Goal: Check status: Check status

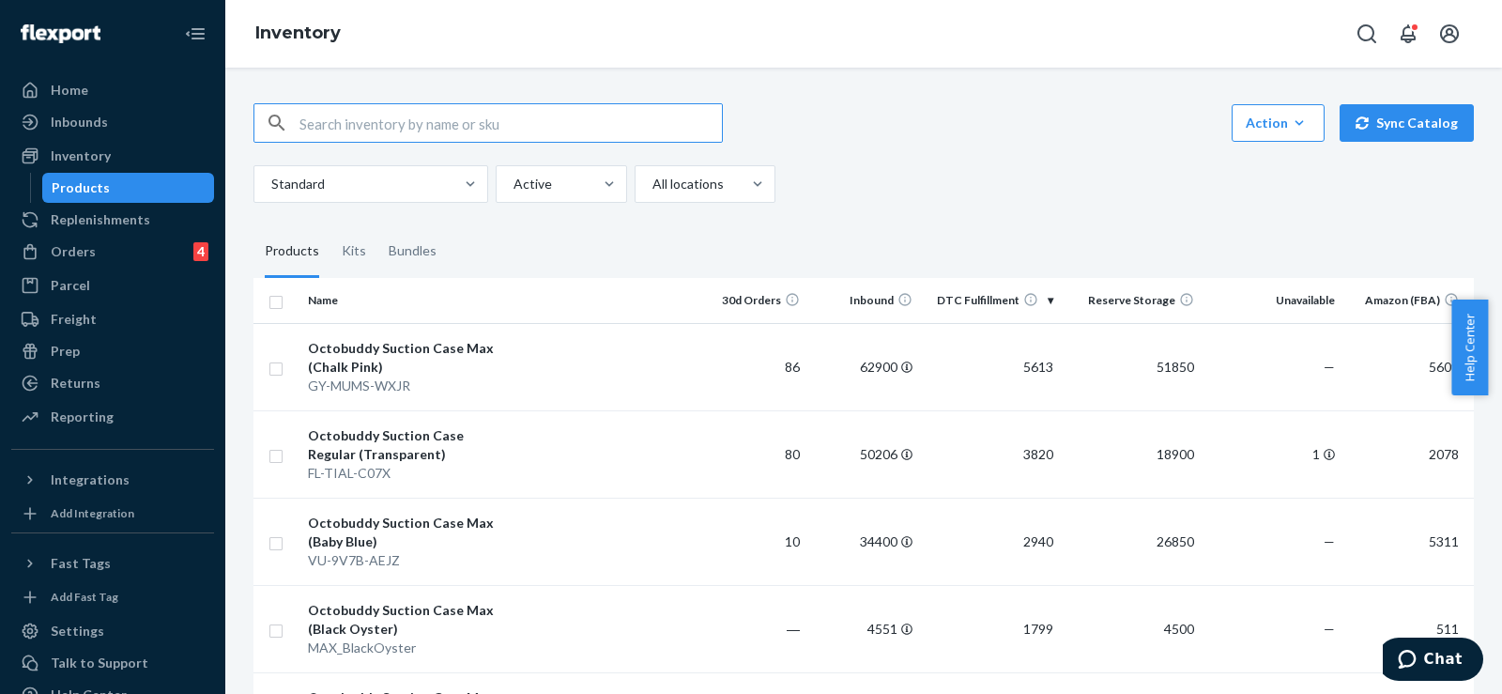
click at [411, 125] on input "text" at bounding box center [511, 123] width 423 height 38
paste input "10001531388"
type input "10001531388"
click at [70, 252] on div "Orders" at bounding box center [73, 251] width 45 height 19
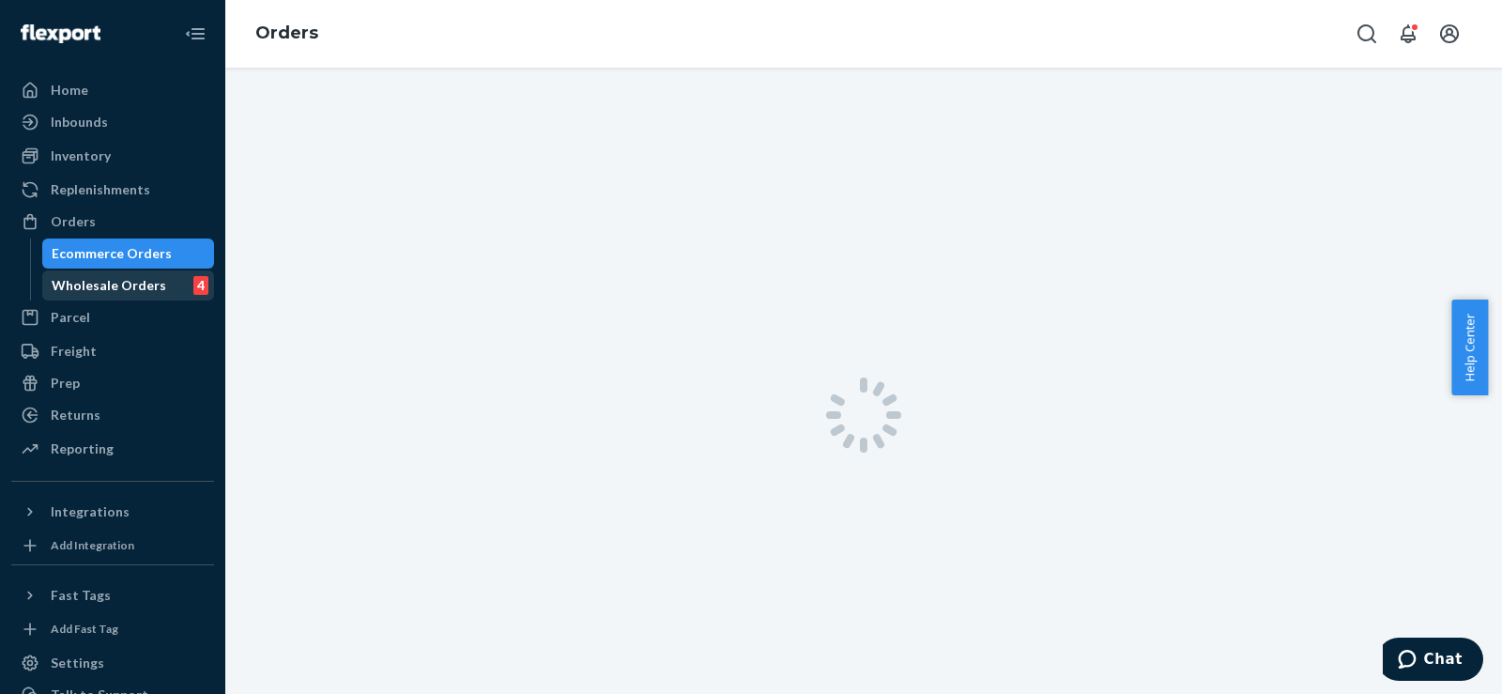
click at [108, 283] on div "Wholesale Orders" at bounding box center [109, 285] width 115 height 19
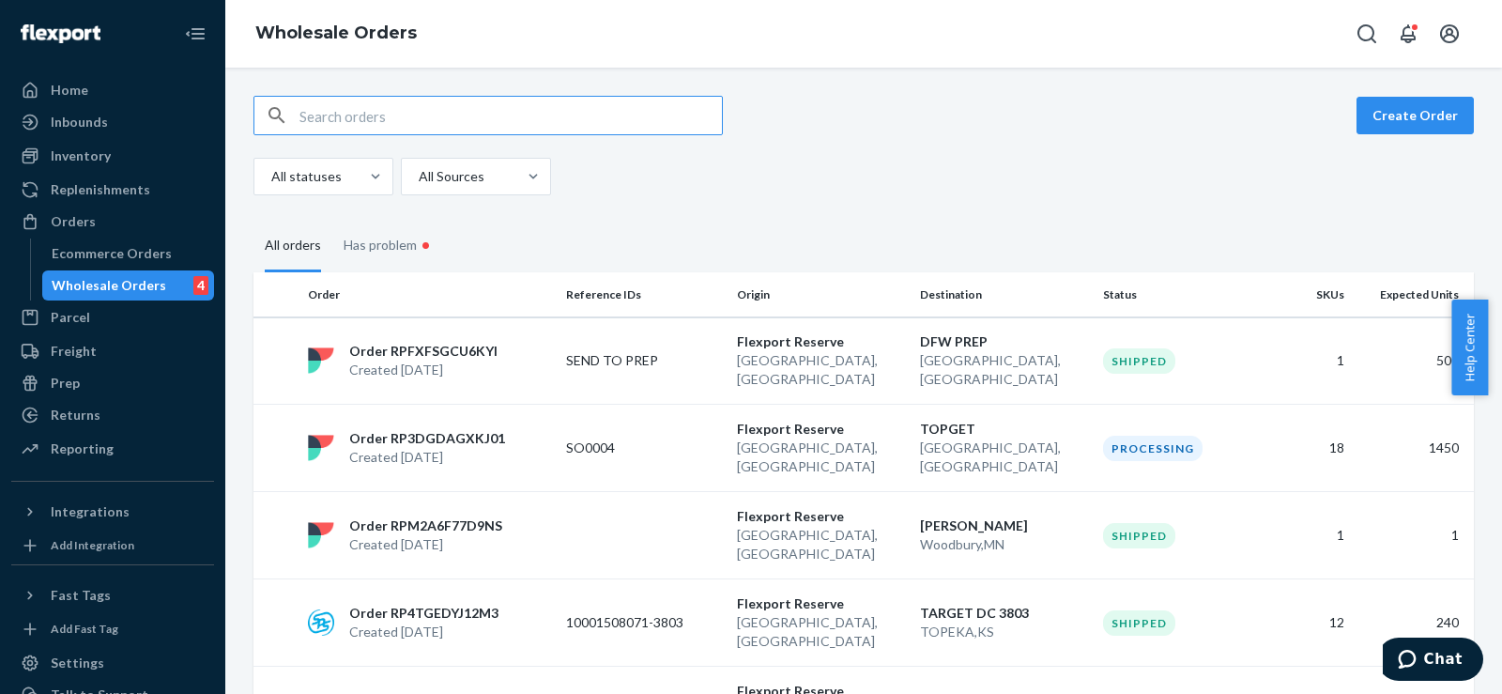
click at [571, 122] on input "text" at bounding box center [511, 116] width 423 height 38
type input "10001531388"
click at [534, 114] on input "text" at bounding box center [511, 116] width 423 height 38
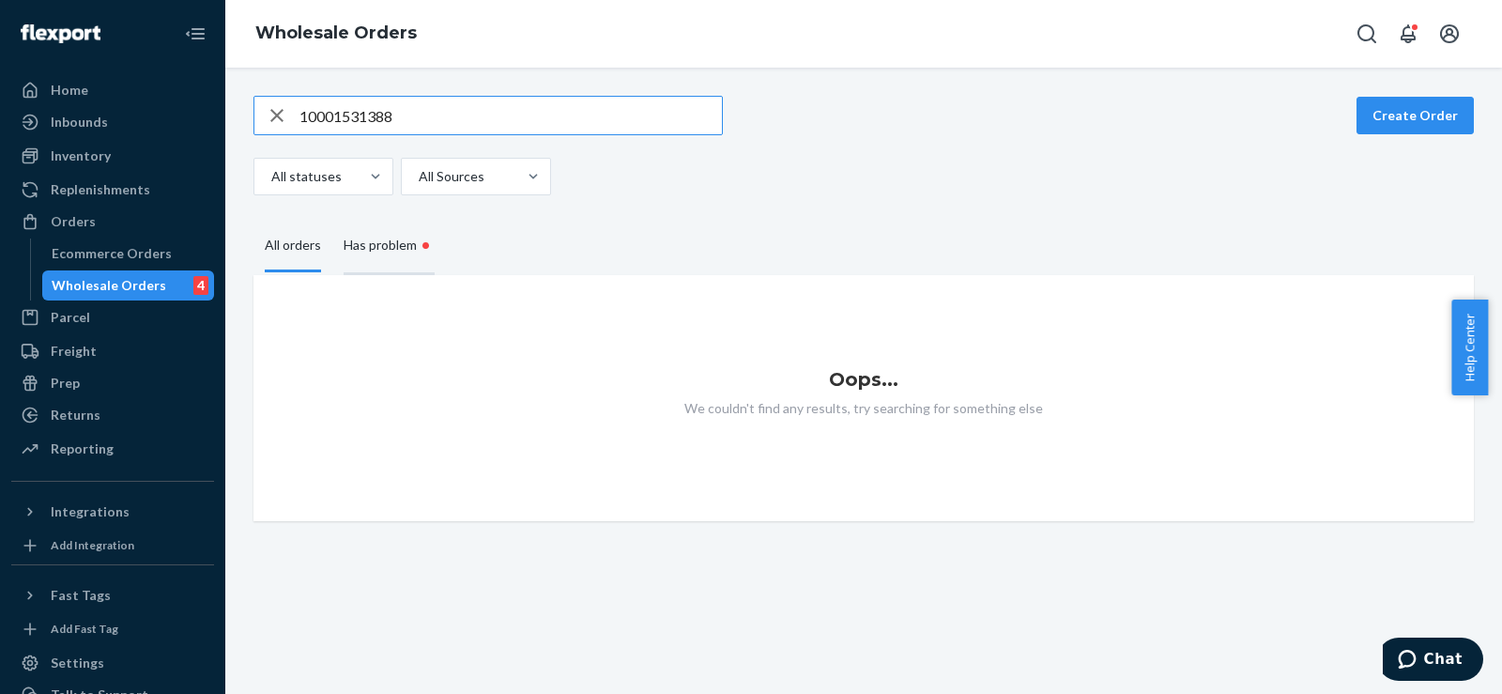
type input "10001531388"
click at [392, 250] on div "Has problem •" at bounding box center [389, 246] width 91 height 57
click at [332, 218] on input "Has problem •" at bounding box center [332, 218] width 0 height 0
click at [290, 249] on div "All orders" at bounding box center [293, 247] width 56 height 52
click at [254, 221] on input "All orders" at bounding box center [254, 221] width 0 height 0
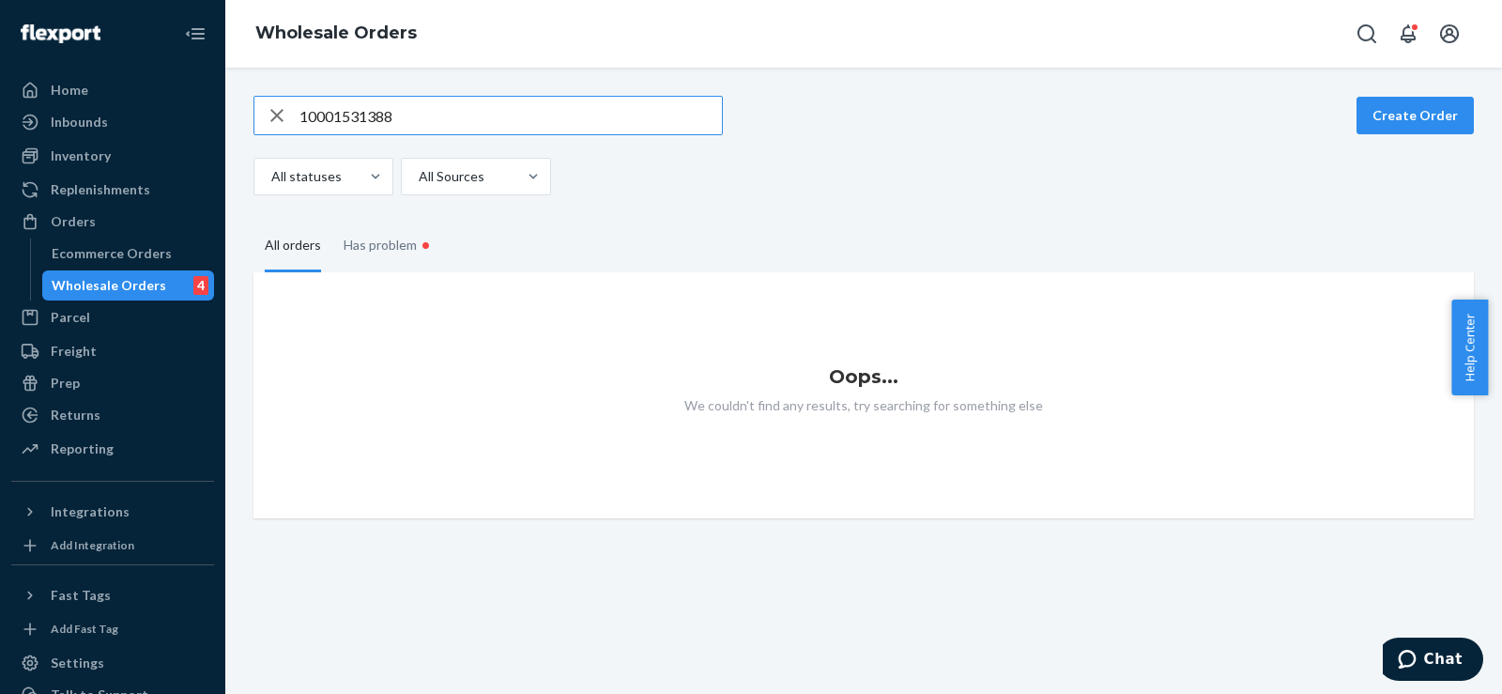
click at [450, 121] on input "10001531388" at bounding box center [511, 116] width 423 height 38
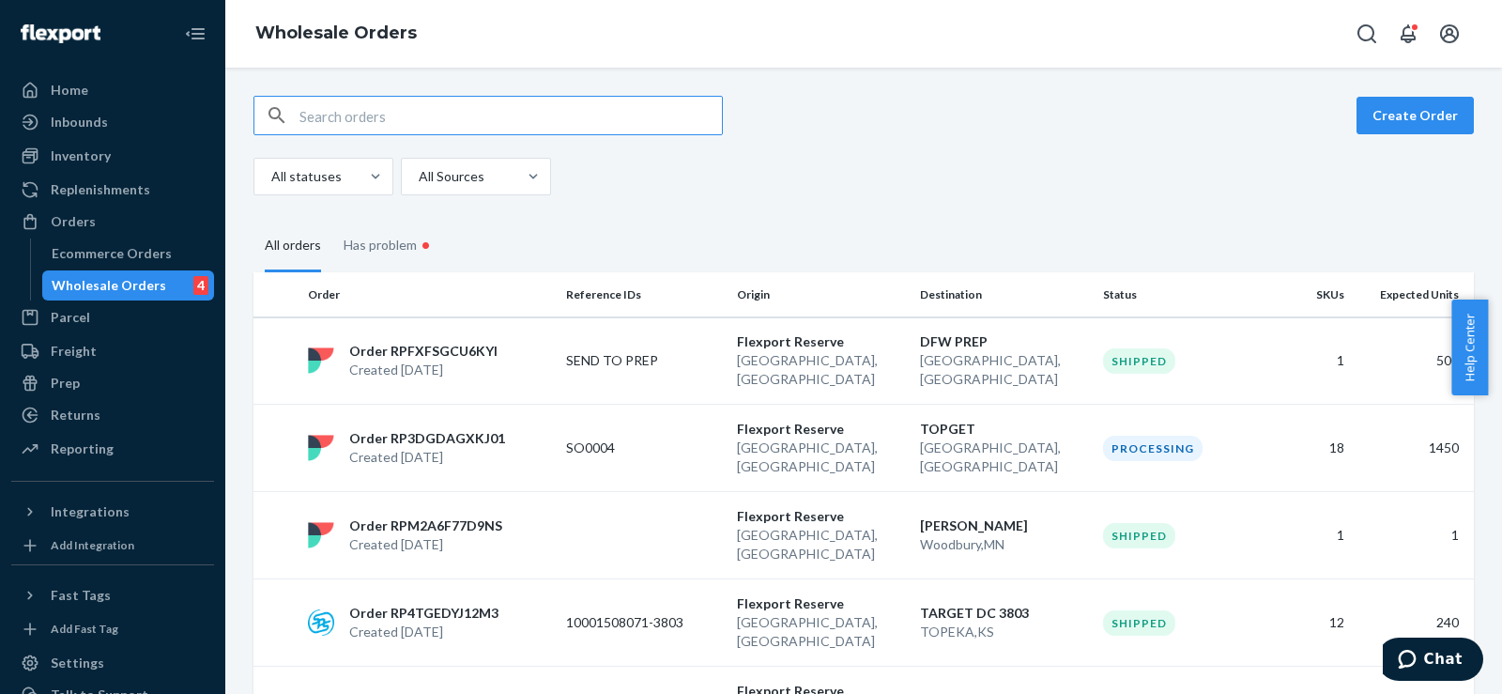
click at [424, 114] on input "text" at bounding box center [511, 116] width 423 height 38
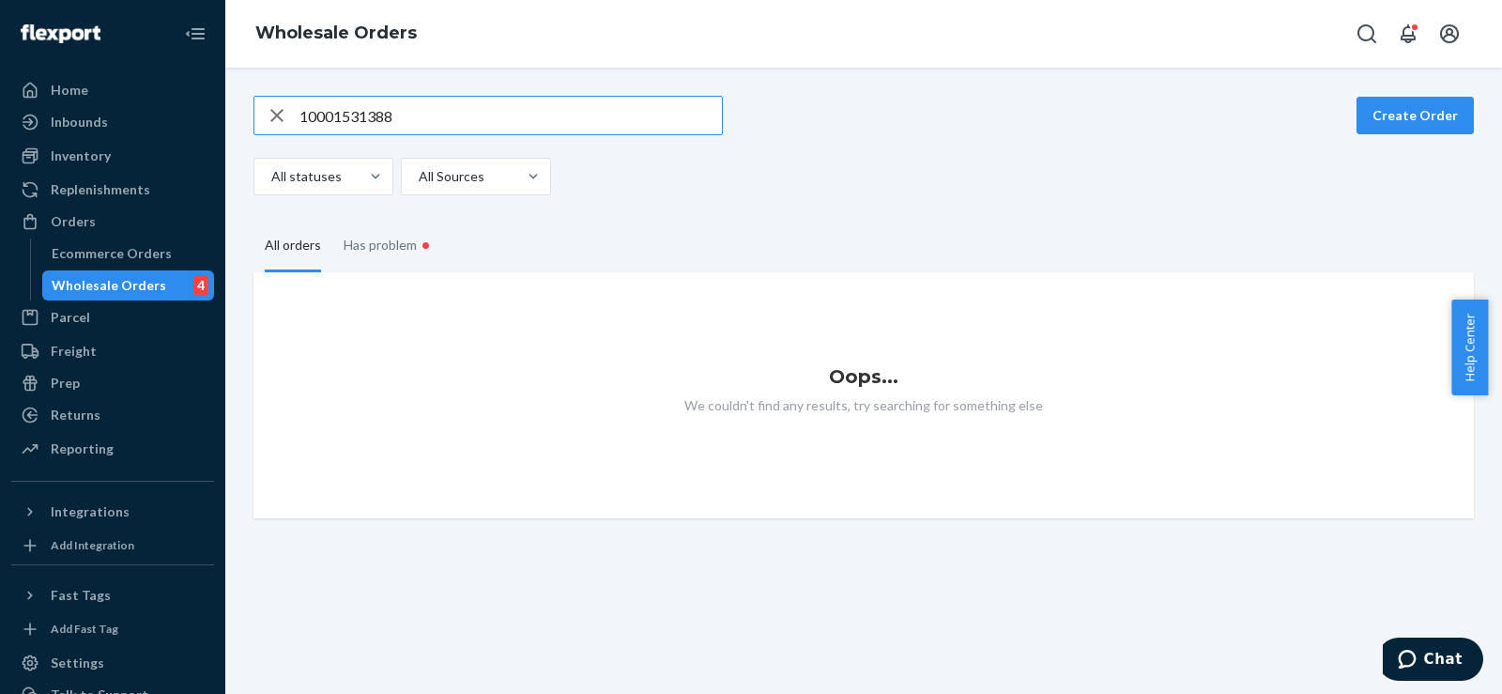
type input "10001531388"
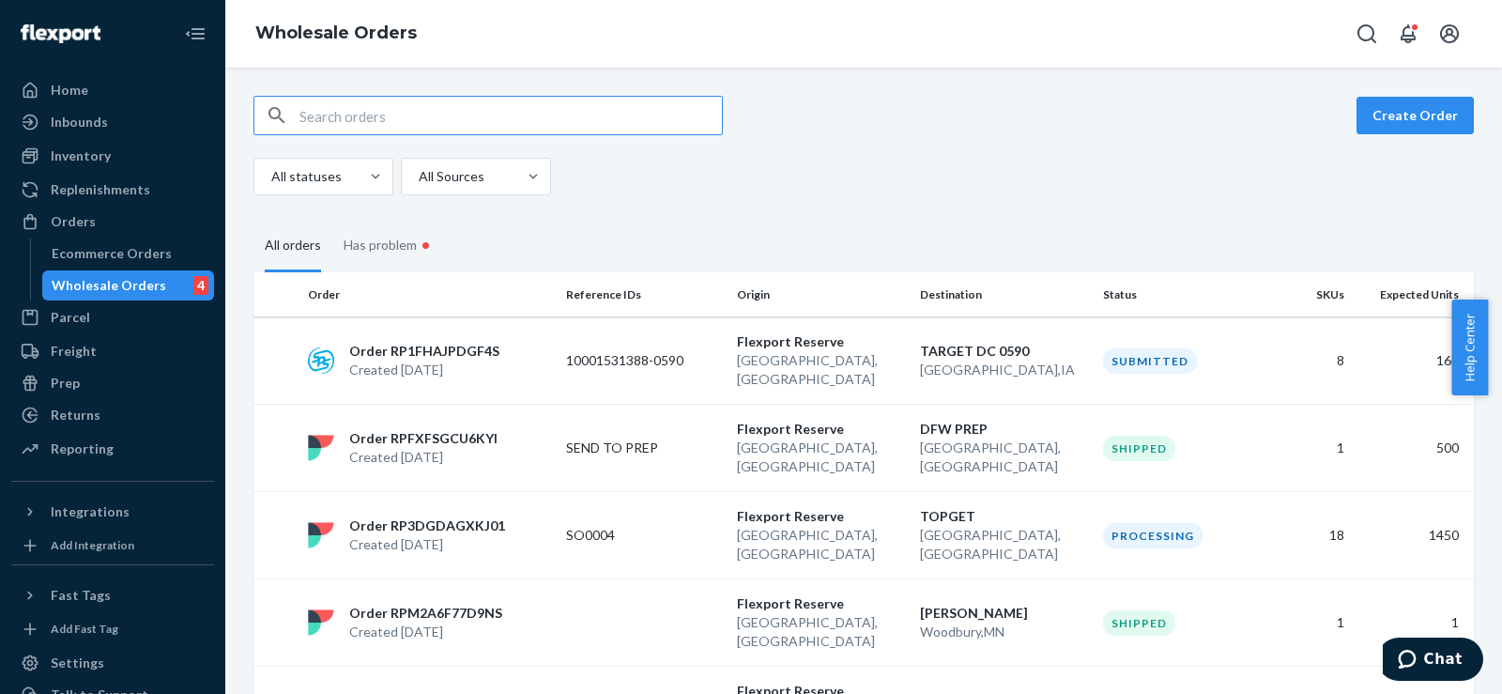
click at [310, 114] on input "text" at bounding box center [511, 116] width 423 height 38
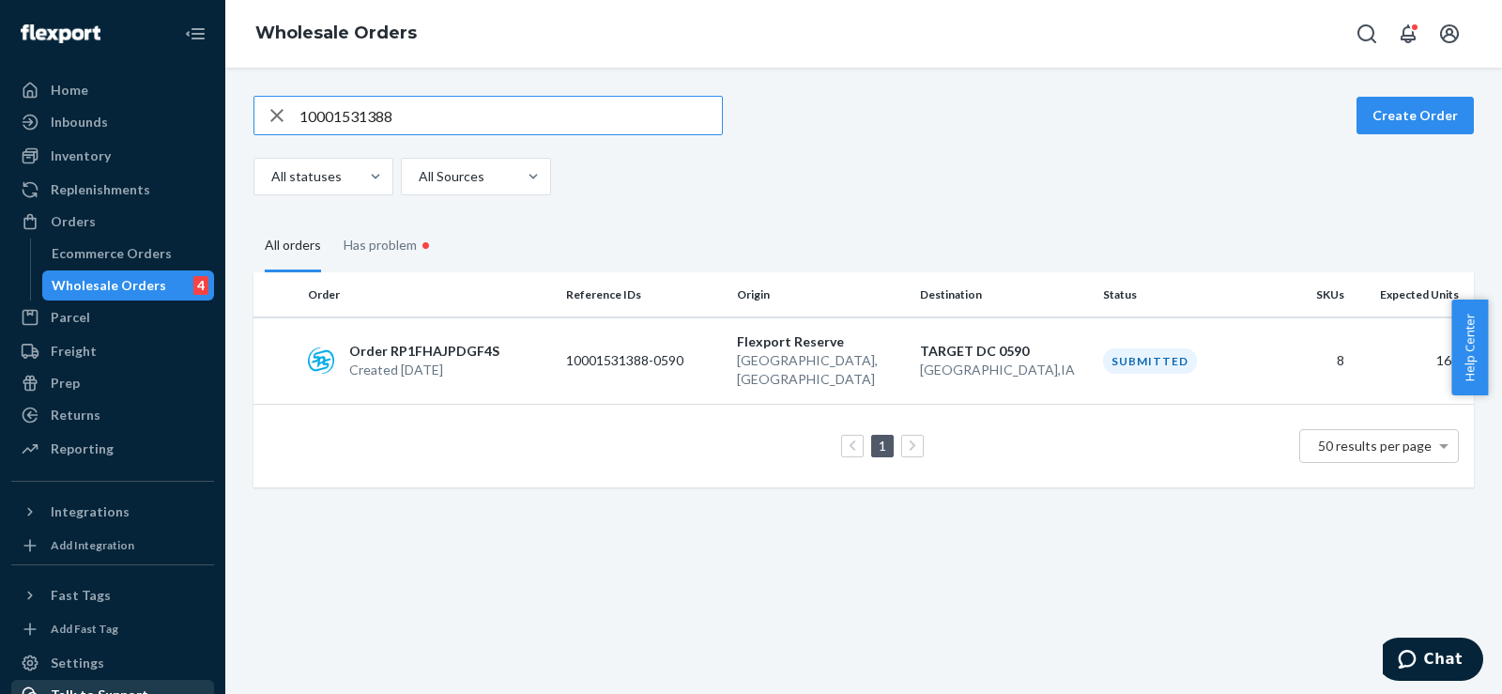
type input "10001531388"
